Goal: Task Accomplishment & Management: Complete application form

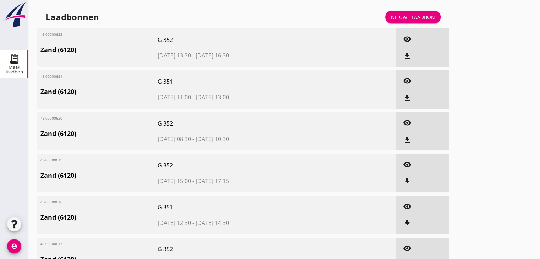
click at [398, 19] on div "Nieuwe laadbon" at bounding box center [413, 16] width 44 height 7
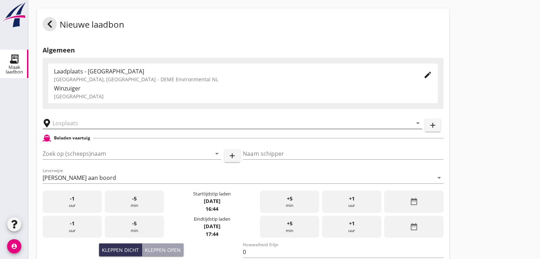
click at [77, 123] on input "text" at bounding box center [227, 122] width 349 height 11
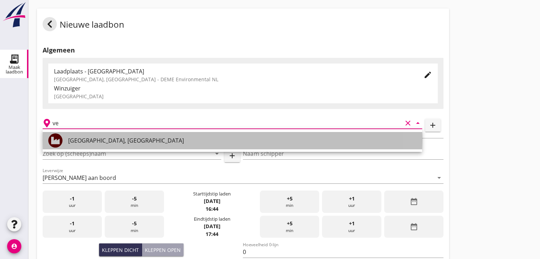
click at [87, 137] on div "[GEOGRAPHIC_DATA], [GEOGRAPHIC_DATA]" at bounding box center [242, 140] width 348 height 9
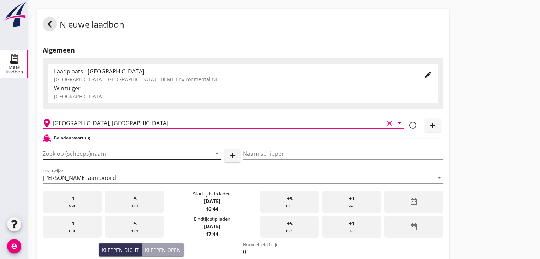
type input "[GEOGRAPHIC_DATA], [GEOGRAPHIC_DATA]"
click at [79, 152] on input "Zoek op (scheeps)naam" at bounding box center [122, 153] width 159 height 11
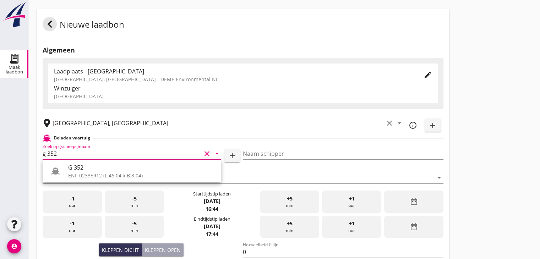
drag, startPoint x: 61, startPoint y: 153, endPoint x: 24, endPoint y: 151, distance: 37.3
click at [24, 151] on div "Maak laadbon Maak laadbon account_circle cancel You are impersonating another u…" at bounding box center [270, 253] width 540 height 507
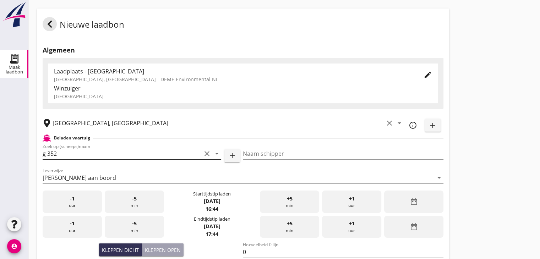
click at [82, 157] on input "g 352" at bounding box center [122, 153] width 159 height 11
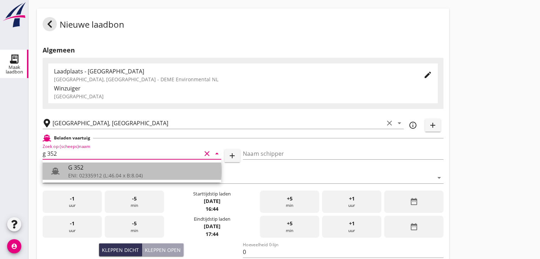
click at [84, 169] on div "G 352" at bounding box center [141, 167] width 147 height 9
type input "G 352"
type input "[PERSON_NAME]"
type input "363"
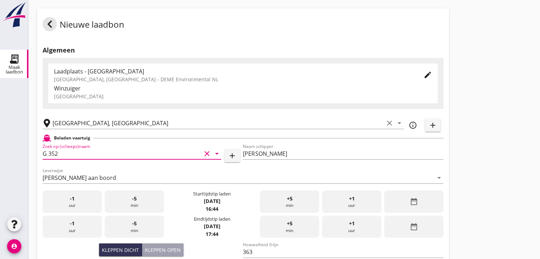
click at [415, 198] on icon "date_range" at bounding box center [413, 201] width 9 height 9
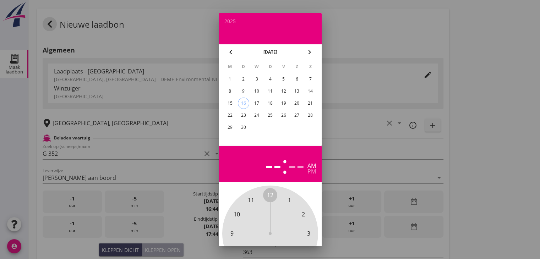
click at [246, 103] on div "16" at bounding box center [243, 103] width 11 height 11
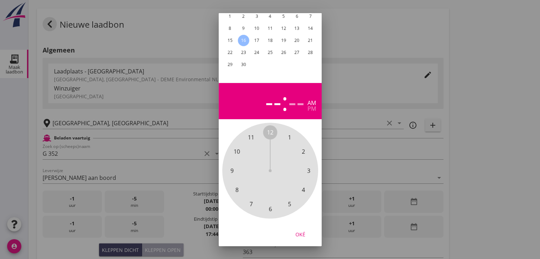
click at [304, 186] on span "4" at bounding box center [303, 190] width 3 height 9
click at [270, 128] on span "00" at bounding box center [270, 132] width 6 height 9
click at [312, 106] on div "pm" at bounding box center [311, 109] width 9 height 6
click at [303, 230] on div "Oké" at bounding box center [300, 233] width 20 height 7
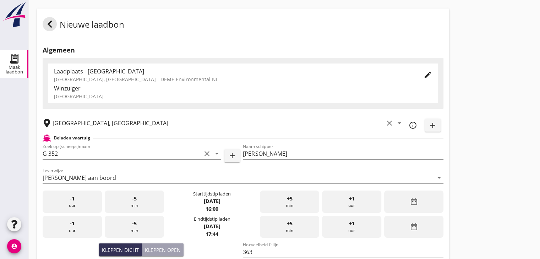
click at [400, 224] on div "date_range" at bounding box center [413, 227] width 59 height 22
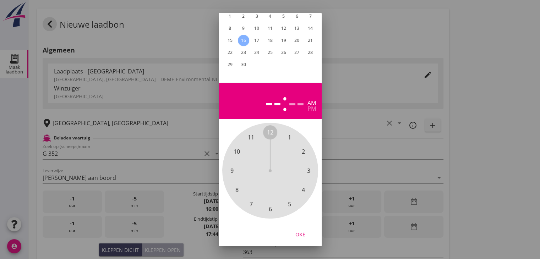
click at [244, 36] on div "16" at bounding box center [242, 40] width 11 height 11
click at [290, 199] on span "5" at bounding box center [288, 203] width 3 height 9
click at [309, 166] on span "15" at bounding box center [308, 170] width 6 height 9
click at [310, 106] on div "pm" at bounding box center [311, 109] width 9 height 6
click at [302, 230] on div "Oké" at bounding box center [300, 233] width 20 height 7
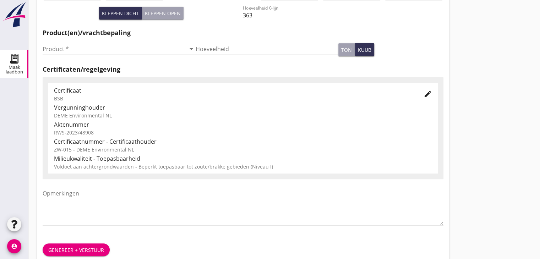
scroll to position [248, 0]
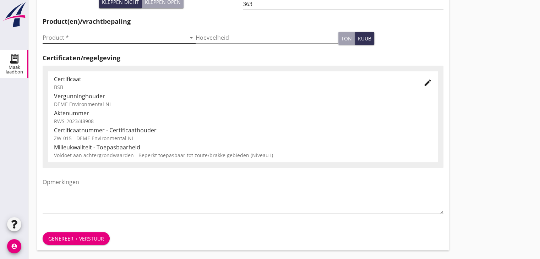
click at [95, 38] on input "Product *" at bounding box center [114, 37] width 143 height 11
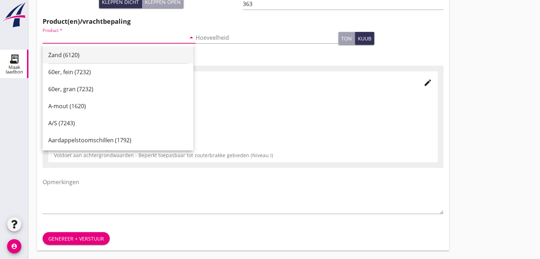
click at [84, 54] on div "Zand (6120)" at bounding box center [117, 55] width 139 height 9
type input "Zand (6120)"
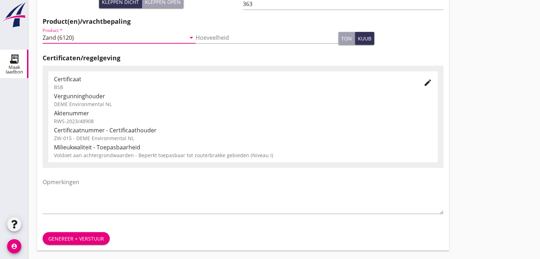
click at [457, 123] on div "Nieuwe laadbon Algemeen Laadplaats - [GEOGRAPHIC_DATA] [GEOGRAPHIC_DATA], [GEOG…" at bounding box center [283, 5] width 511 height 507
click at [74, 240] on div "Genereer + verstuur" at bounding box center [76, 238] width 56 height 7
